Goal: Task Accomplishment & Management: Manage account settings

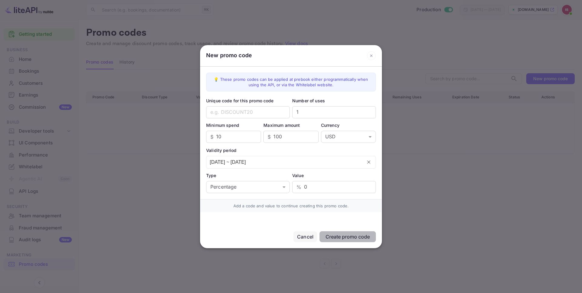
click at [311, 232] on div "Cancel" at bounding box center [305, 237] width 24 height 11
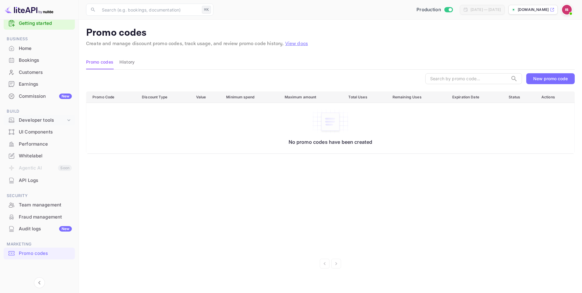
click at [35, 122] on div "Developer tools" at bounding box center [42, 120] width 47 height 7
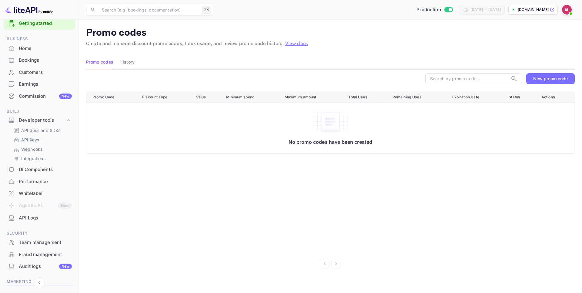
click at [35, 138] on p "API Keys" at bounding box center [30, 140] width 18 height 6
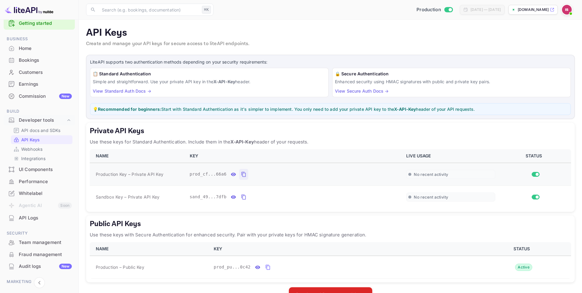
click at [246, 175] on icon "private api keys table" at bounding box center [243, 174] width 5 height 7
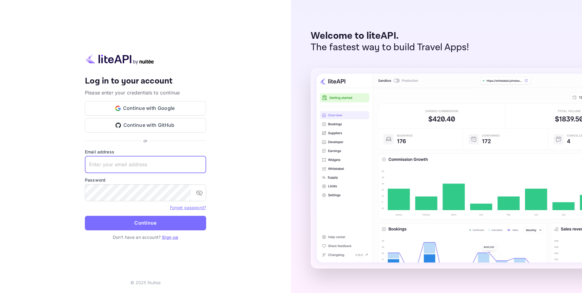
type input "idan@hotely.deals"
